Goal: Navigation & Orientation: Find specific page/section

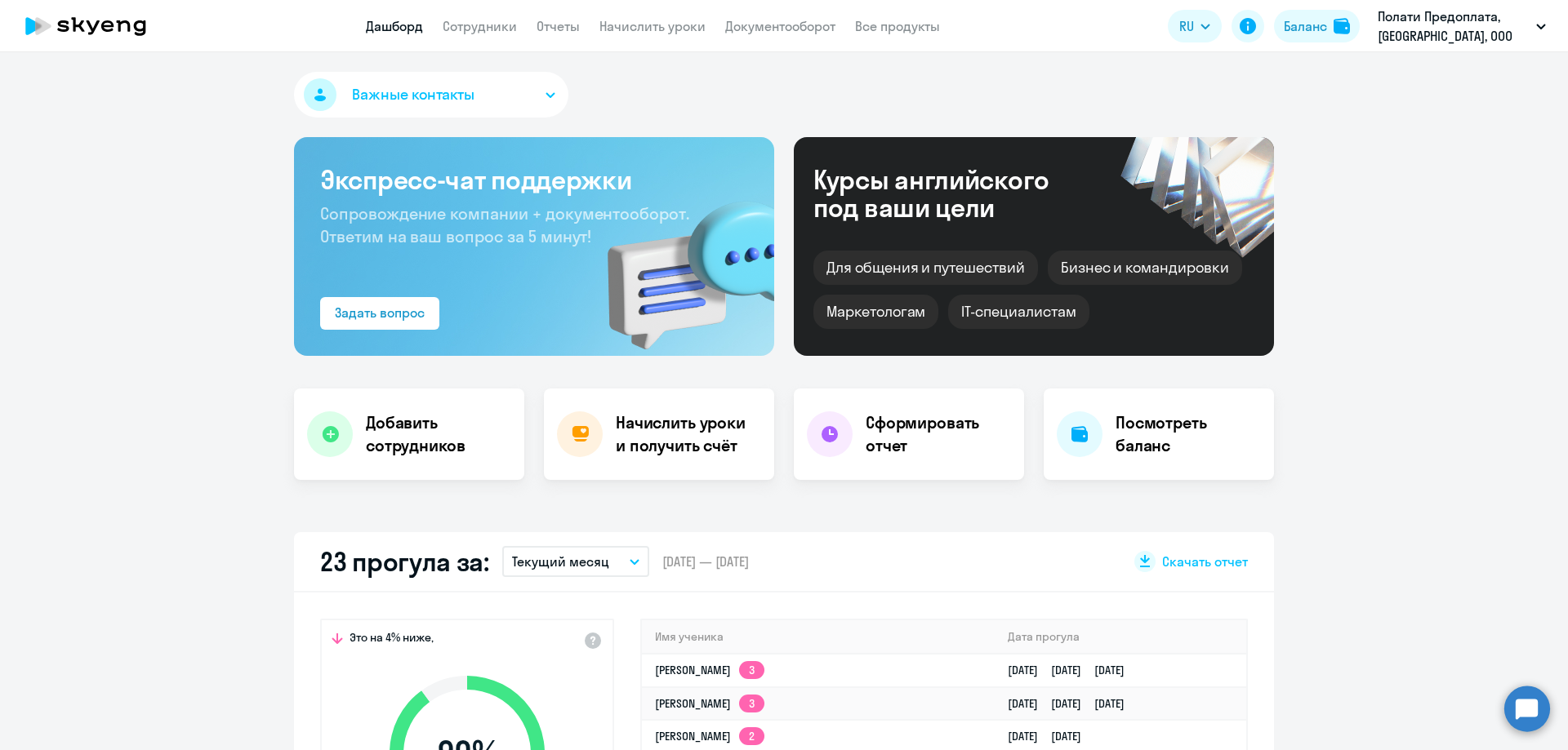
select select "30"
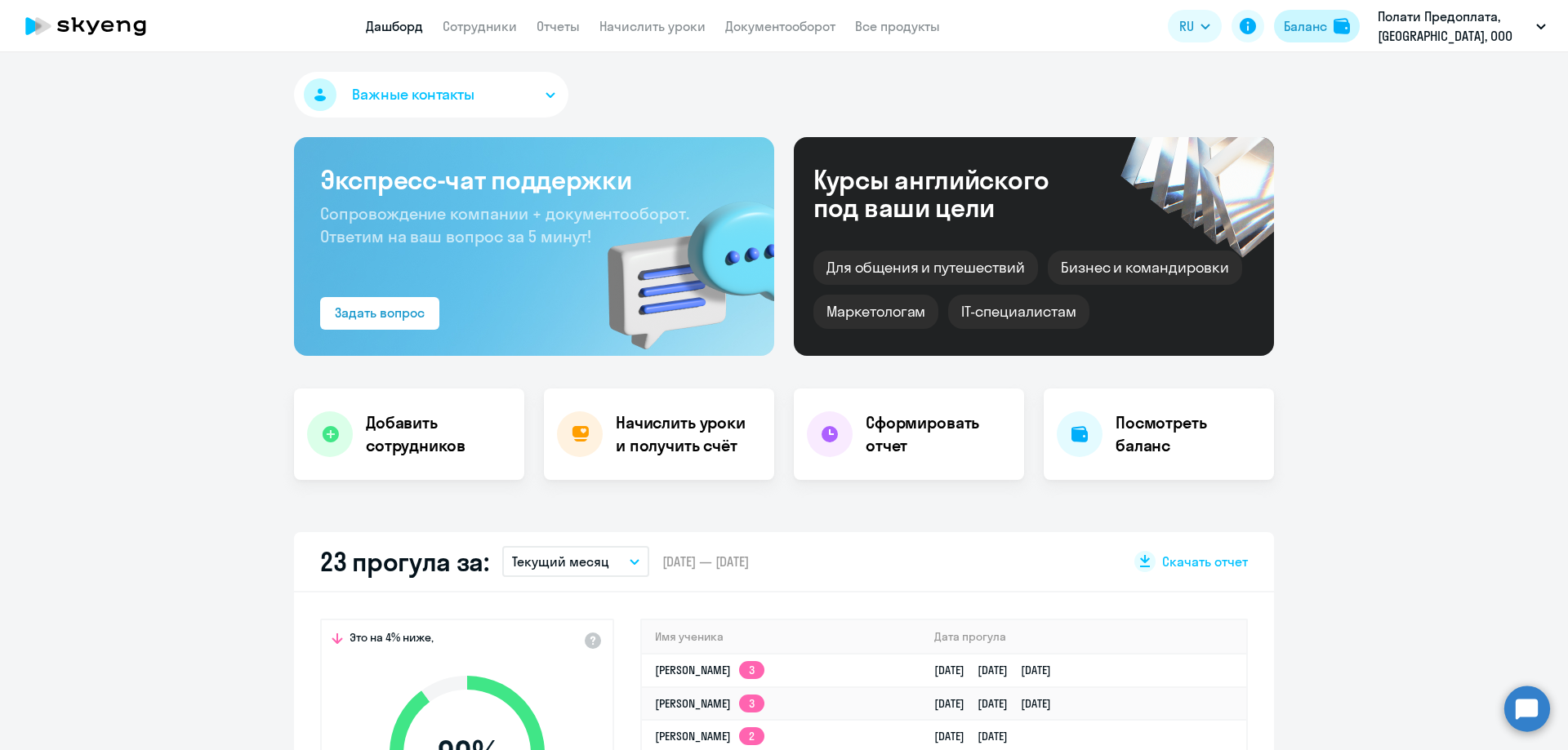
click at [1302, 18] on div "Баланс" at bounding box center [1305, 27] width 43 height 20
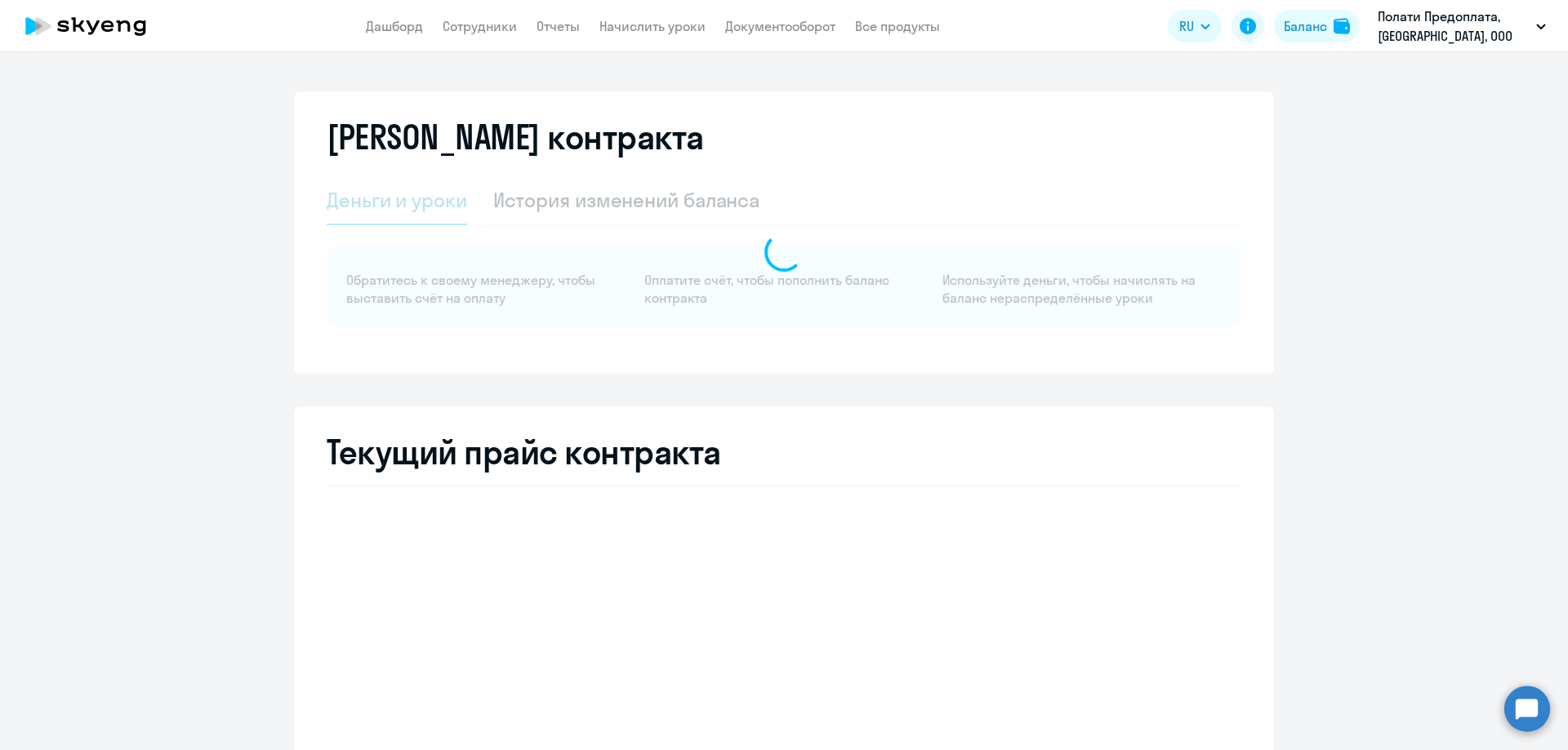
select select "english_adult_not_native_speaker"
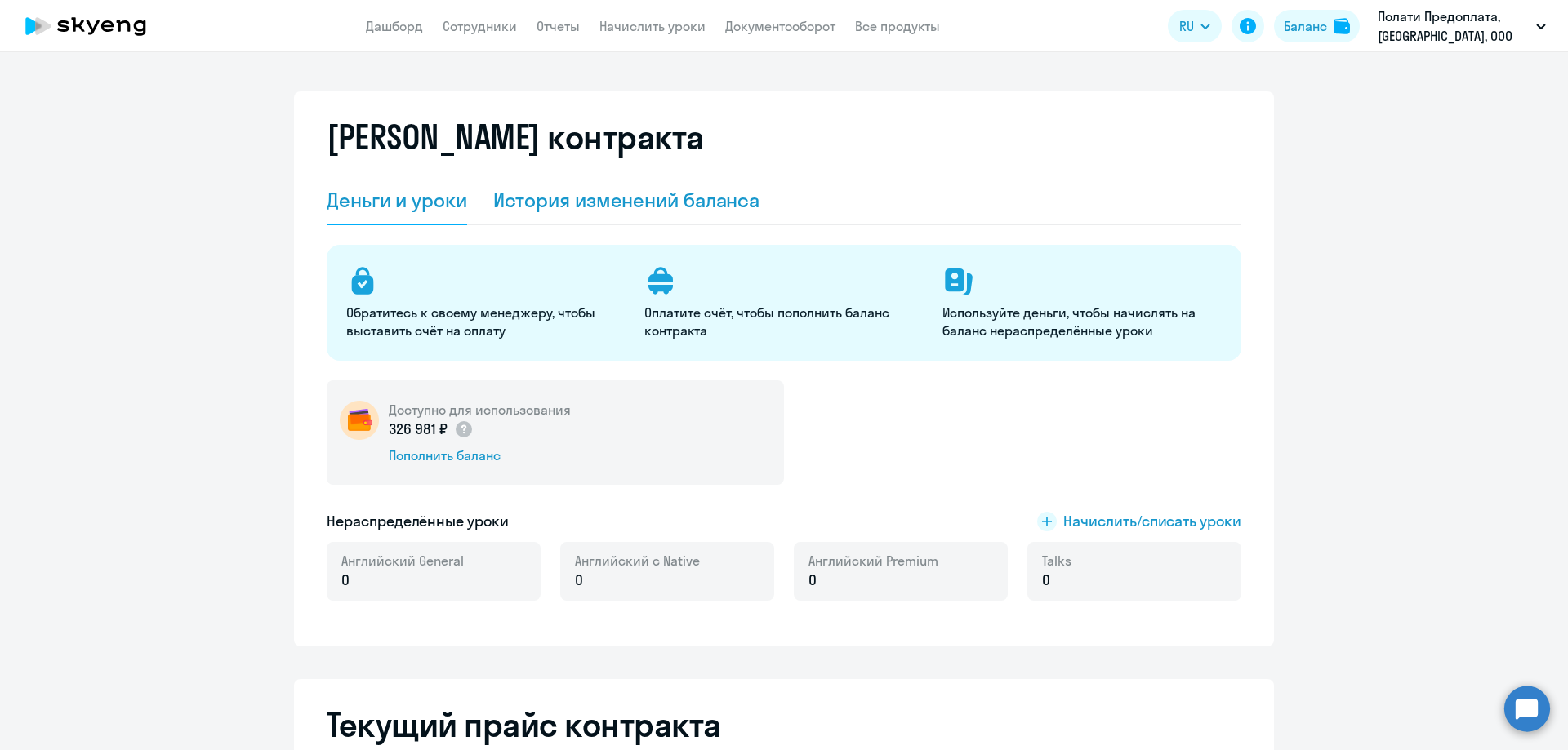
click at [568, 205] on div "История изменений баланса" at bounding box center [626, 200] width 267 height 27
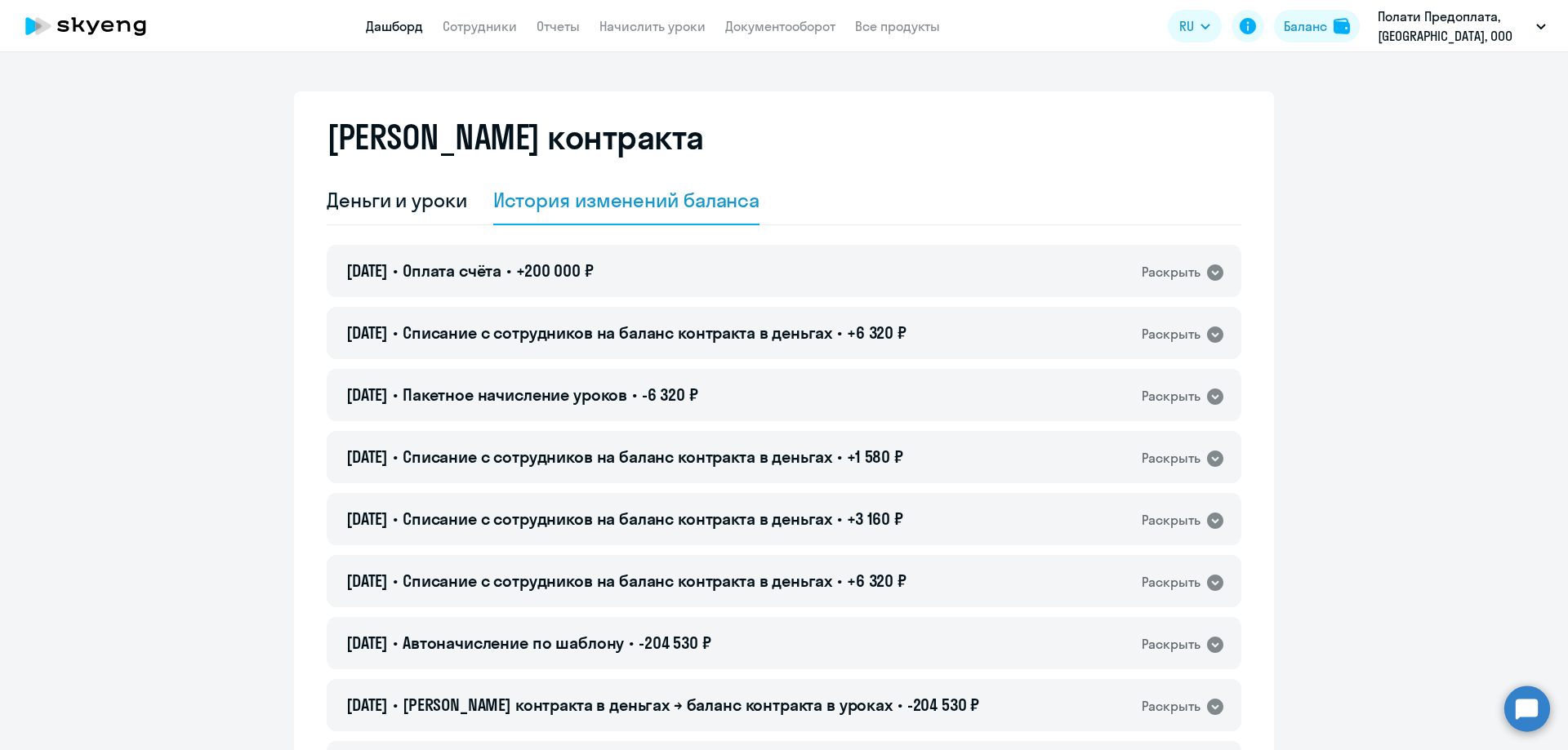
click at [376, 23] on link "Дашборд" at bounding box center [395, 26] width 57 height 17
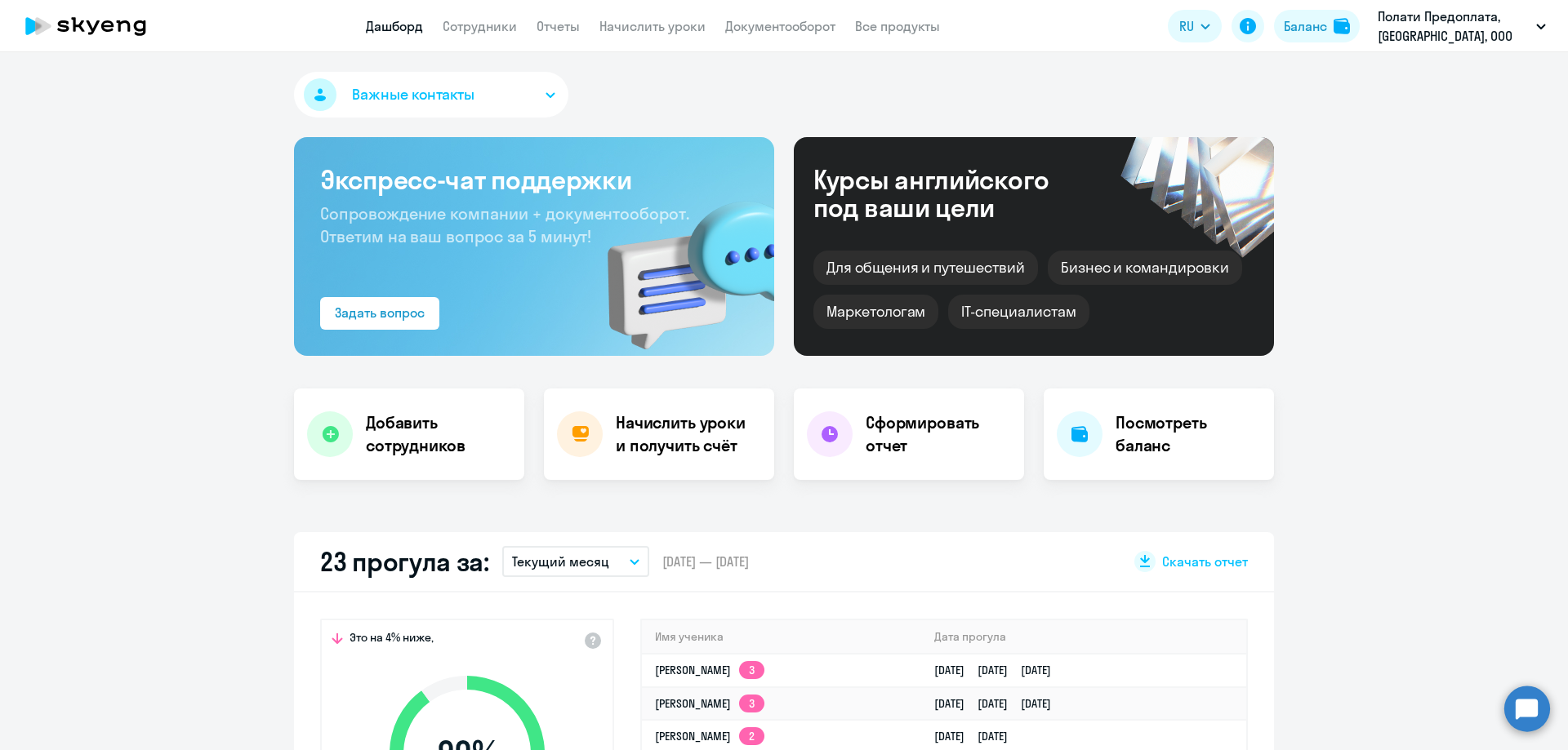
select select "30"
